Goal: Navigation & Orientation: Find specific page/section

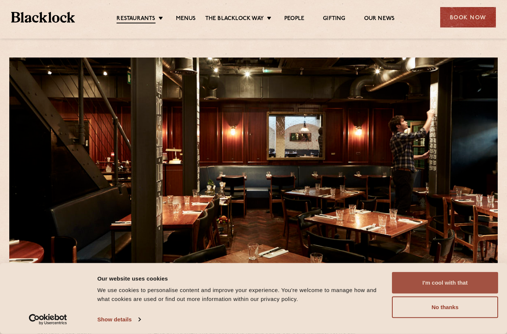
click at [449, 286] on button "I'm cool with that" at bounding box center [445, 283] width 106 height 22
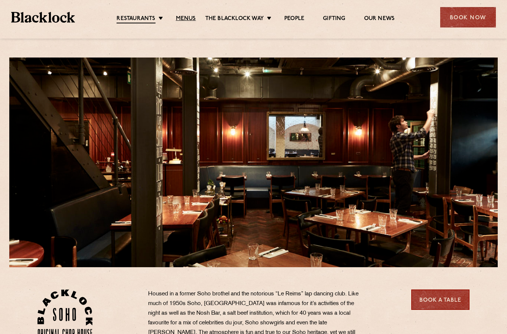
click at [184, 17] on link "Menus" at bounding box center [186, 18] width 20 height 7
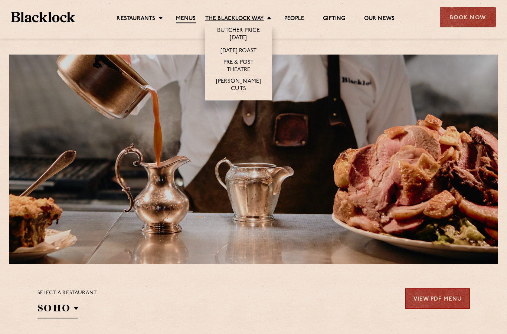
scroll to position [3, 0]
click at [236, 84] on link "[PERSON_NAME] Cuts" at bounding box center [239, 85] width 52 height 15
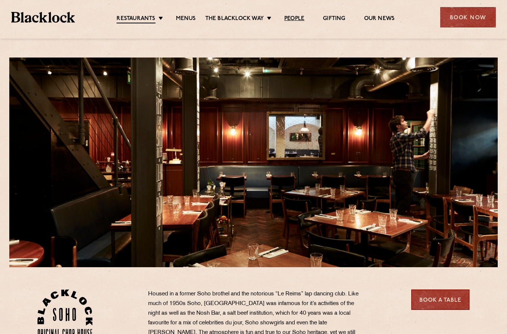
click at [297, 20] on link "People" at bounding box center [294, 18] width 20 height 7
